Goal: Transaction & Acquisition: Purchase product/service

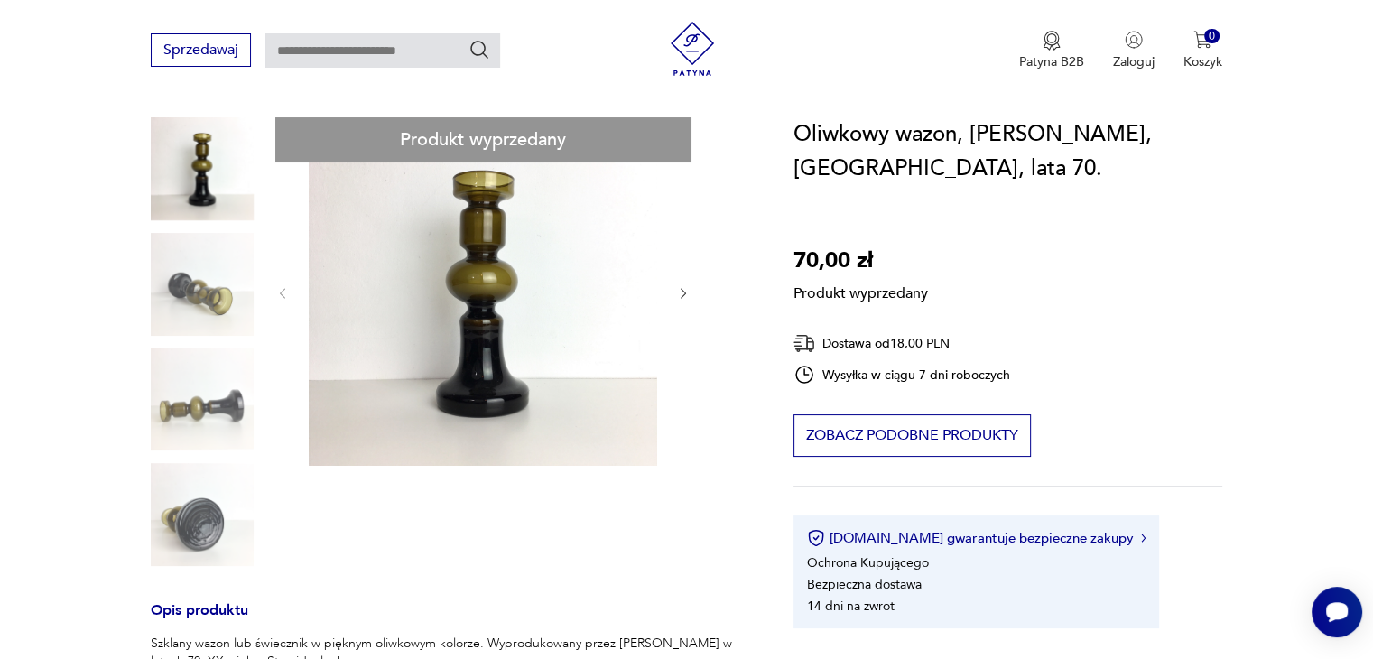
click at [209, 404] on div "Produkt wyprzedany Opis produktu Szklany wazon lub świecznik w pięknym oliwkowy…" at bounding box center [450, 618] width 599 height 1003
click at [176, 307] on div "Produkt wyprzedany Opis produktu Szklany wazon lub świecznik w pięknym oliwkowy…" at bounding box center [450, 618] width 599 height 1003
click at [690, 288] on div "Produkt wyprzedany Opis produktu Szklany wazon lub świecznik w pięknym oliwkowy…" at bounding box center [450, 618] width 599 height 1003
click at [686, 293] on div "Produkt wyprzedany Opis produktu Szklany wazon lub świecznik w pięknym oliwkowy…" at bounding box center [450, 618] width 599 height 1003
click at [682, 292] on div "Produkt wyprzedany Opis produktu Szklany wazon lub świecznik w pięknym oliwkowy…" at bounding box center [450, 618] width 599 height 1003
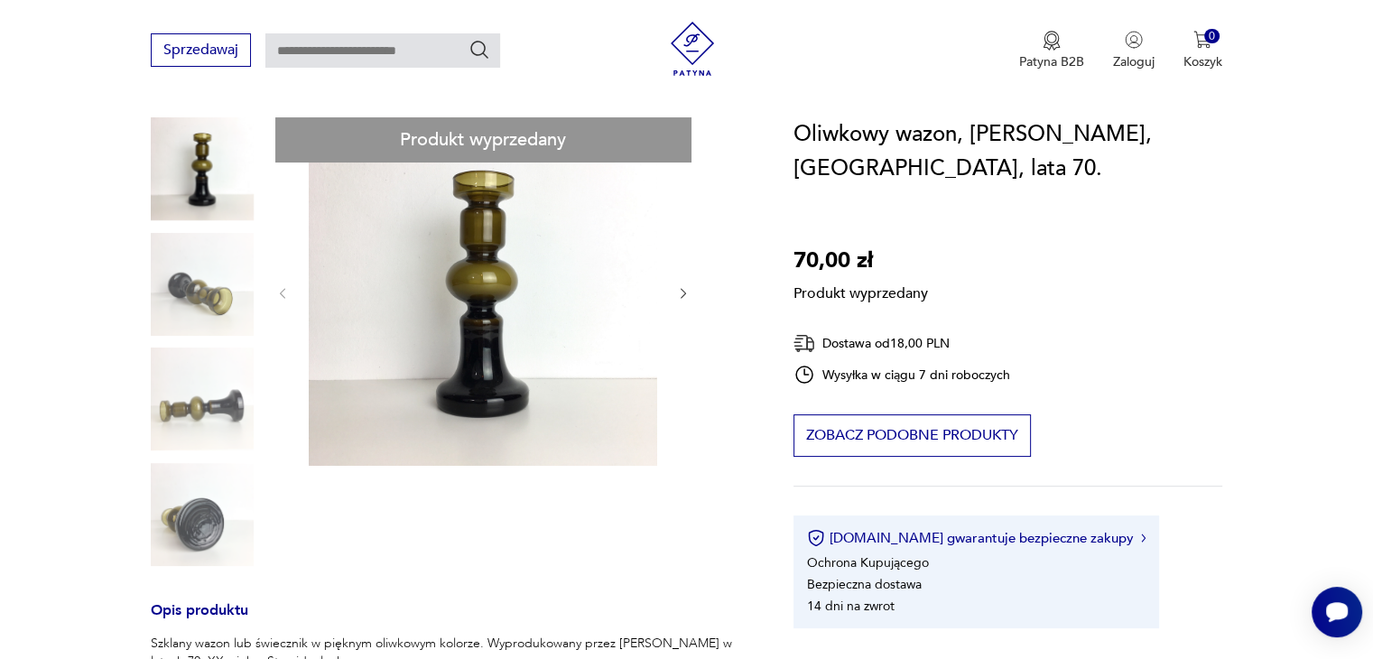
click at [484, 300] on div "Produkt wyprzedany Opis produktu Szklany wazon lub świecznik w pięknym oliwkowy…" at bounding box center [450, 618] width 599 height 1003
